Goal: Information Seeking & Learning: Learn about a topic

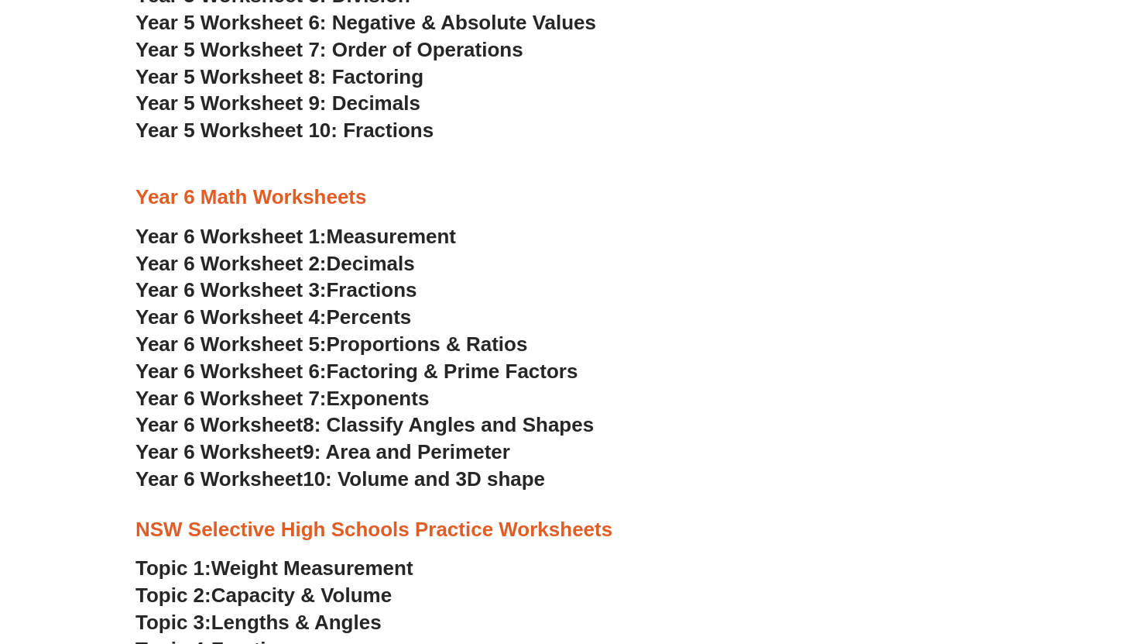
scroll to position [2890, 0]
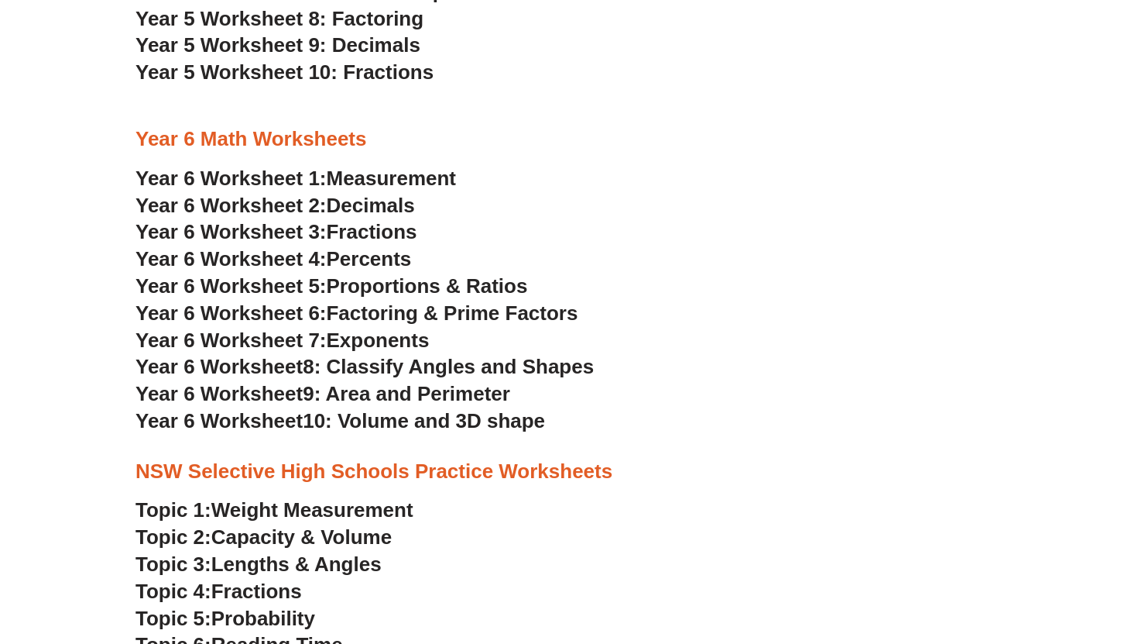
click at [502, 228] on h3 "Year 6 Worksheet 3: Fractions" at bounding box center [569, 232] width 867 height 26
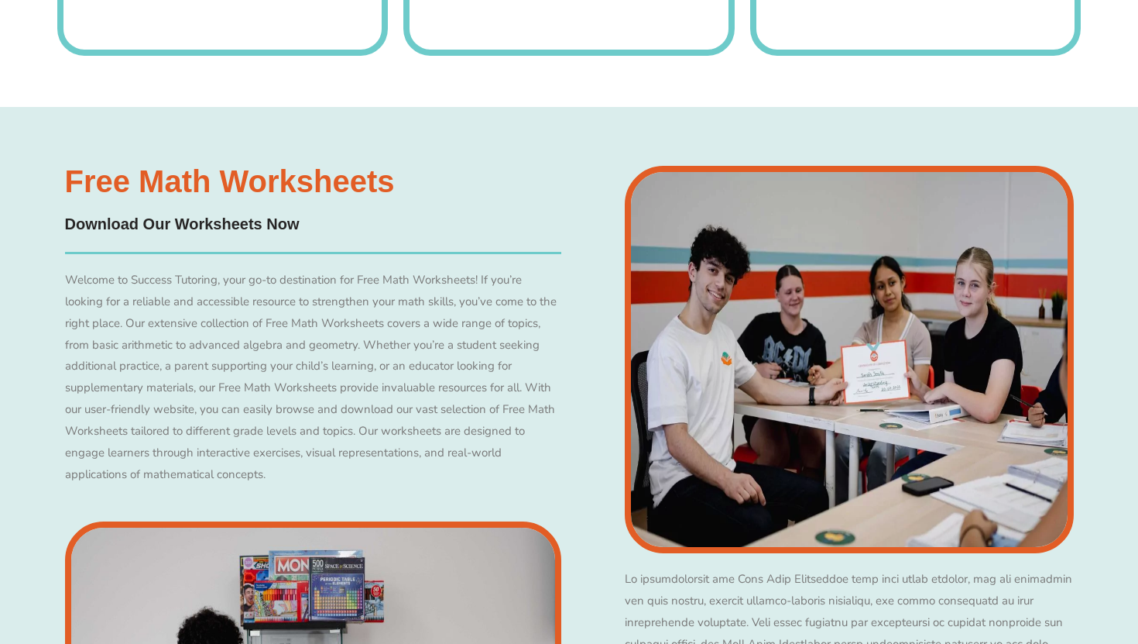
scroll to position [3267, 0]
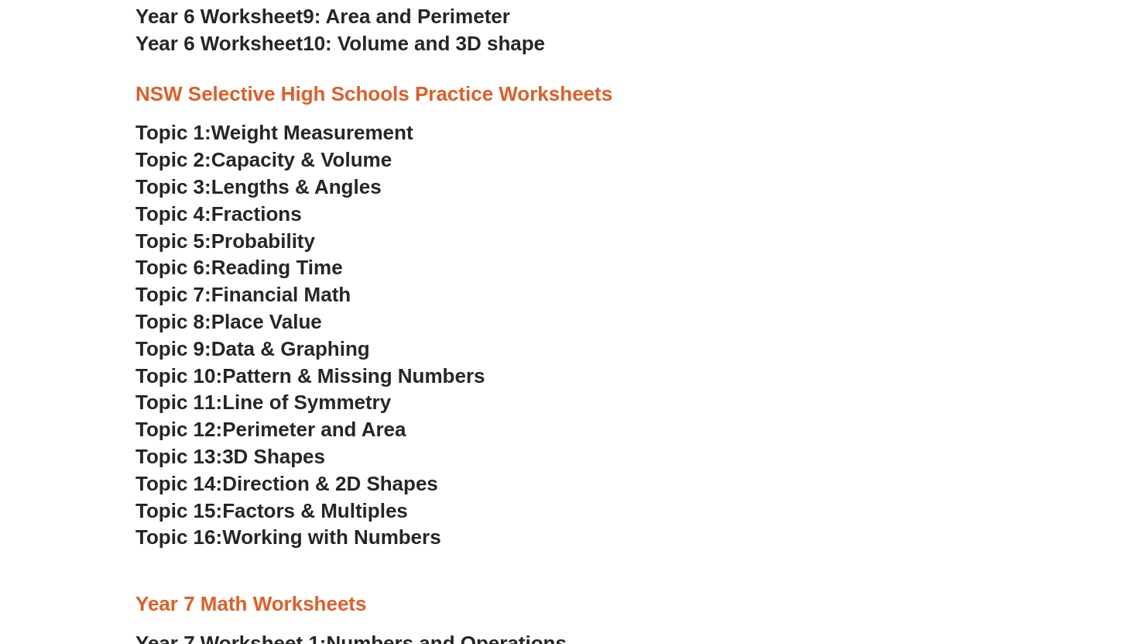
click at [290, 325] on span "Place Value" at bounding box center [266, 321] width 111 height 23
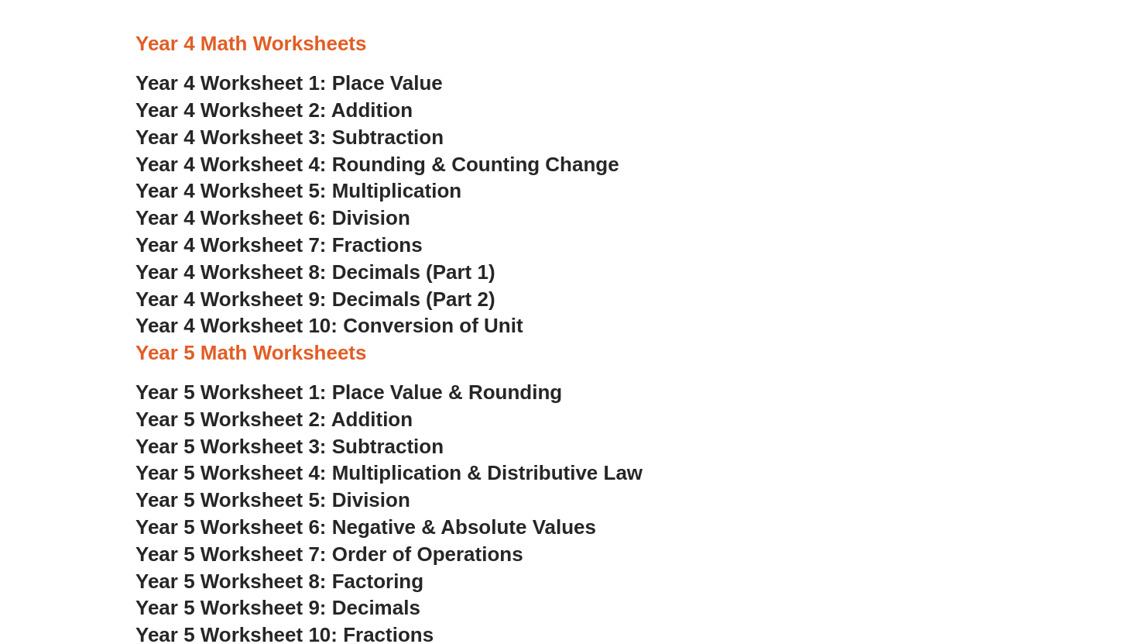
scroll to position [2320, 0]
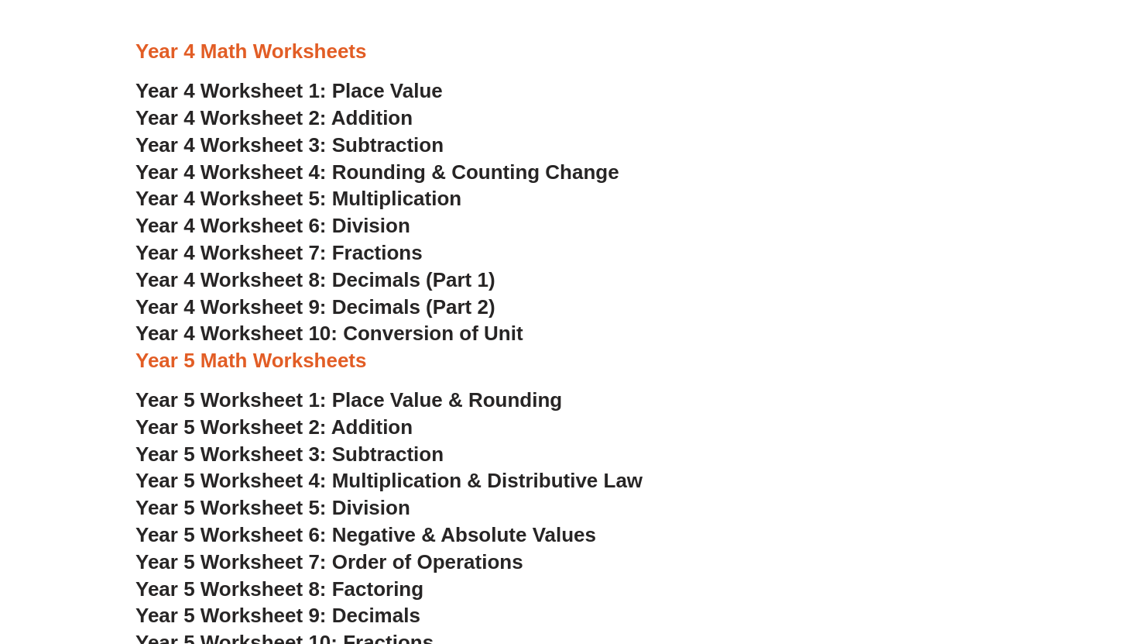
click at [376, 99] on span "Year 4 Worksheet 1: Place Value" at bounding box center [289, 90] width 307 height 23
click at [290, 396] on span "Year 5 Worksheet 1: Place Value & Rounding" at bounding box center [349, 399] width 427 height 23
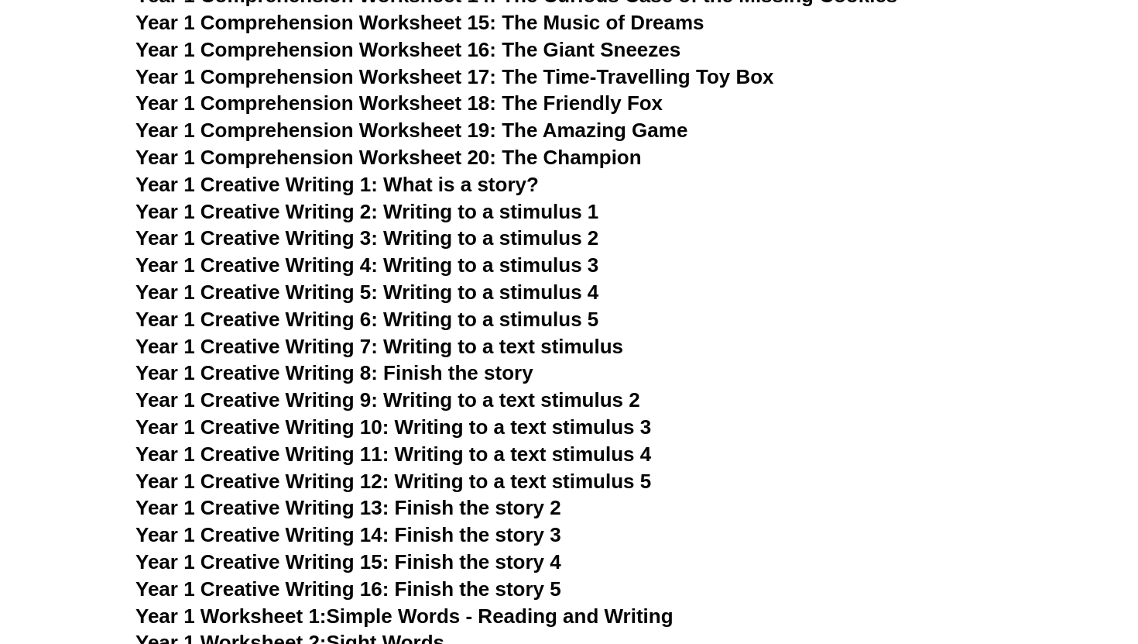
scroll to position [2140, 0]
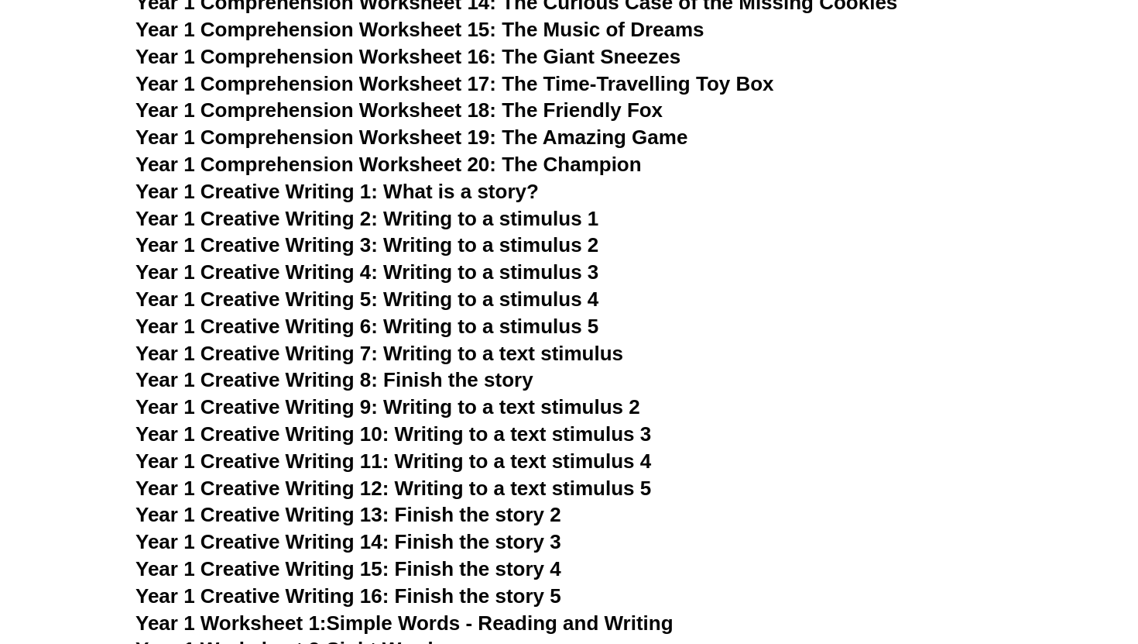
click at [535, 325] on span "Year 1 Creative Writing 6: Writing to a stimulus 5" at bounding box center [367, 325] width 463 height 23
click at [453, 309] on span "Year 1 Creative Writing 5: Writing to a stimulus 4" at bounding box center [367, 298] width 463 height 23
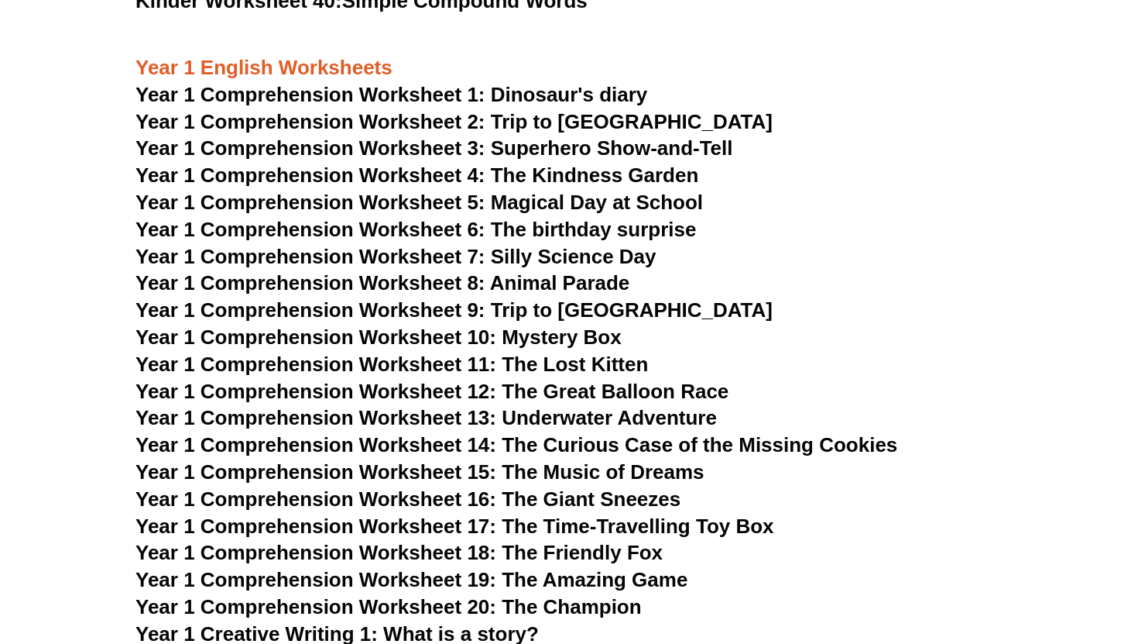
scroll to position [1687, 0]
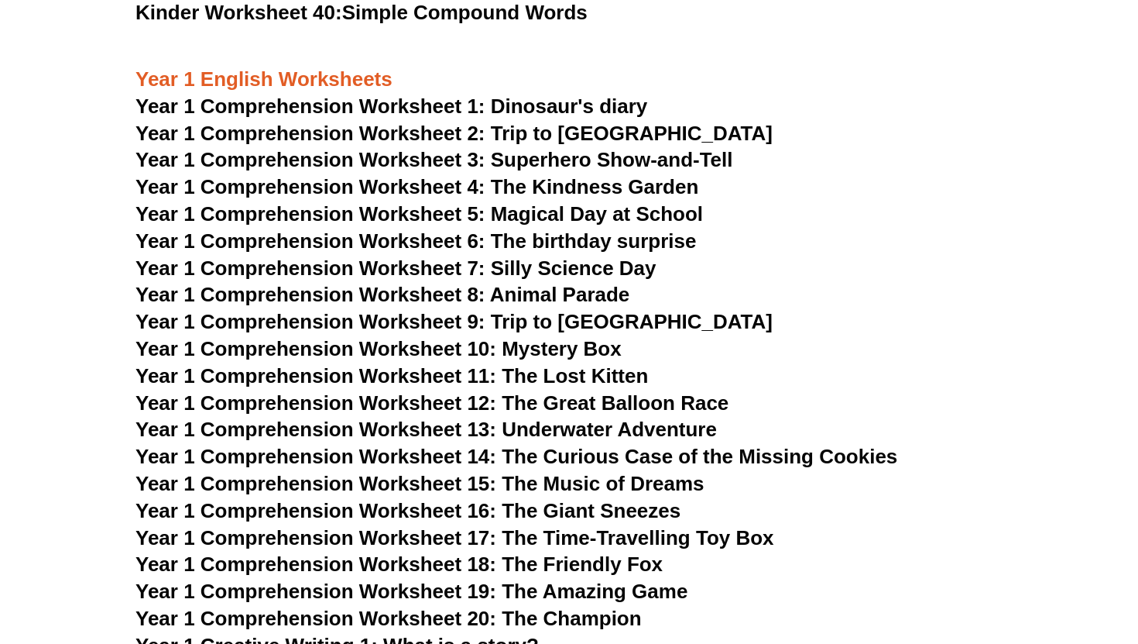
click at [562, 108] on span "Year 1 Comprehension Worksheet 1: Dinosaur's diary" at bounding box center [392, 105] width 512 height 23
